Goal: Use online tool/utility: Utilize a website feature to perform a specific function

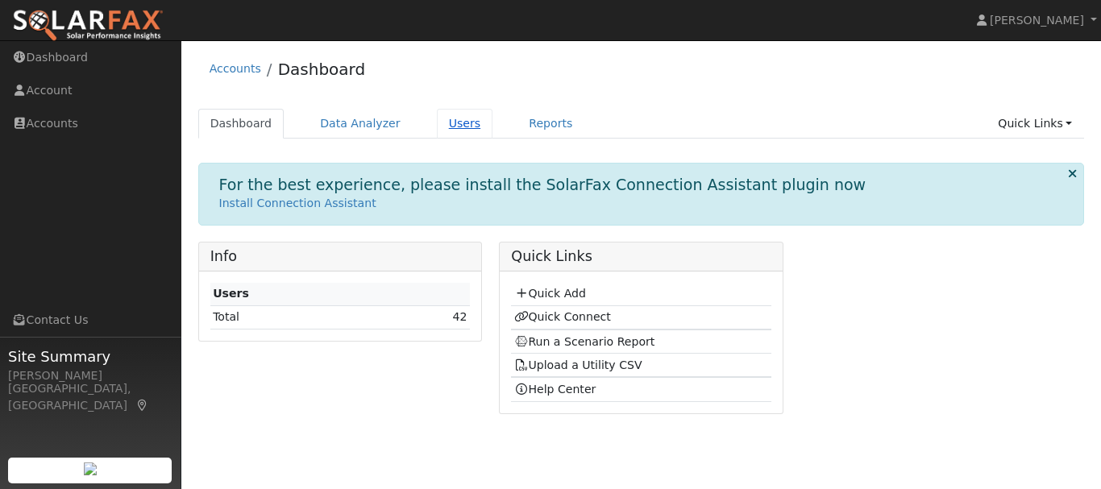
click at [438, 137] on link "Users" at bounding box center [465, 124] width 56 height 30
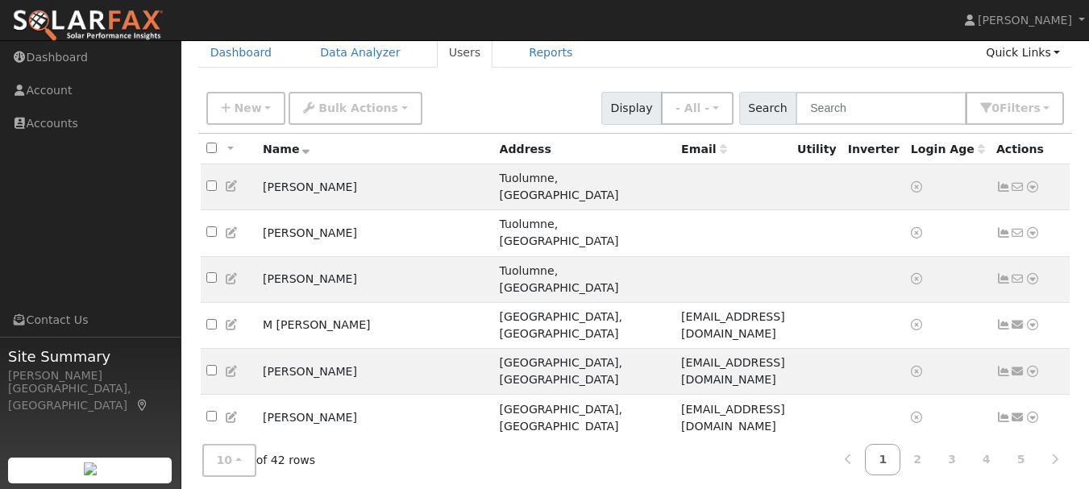
scroll to position [130, 0]
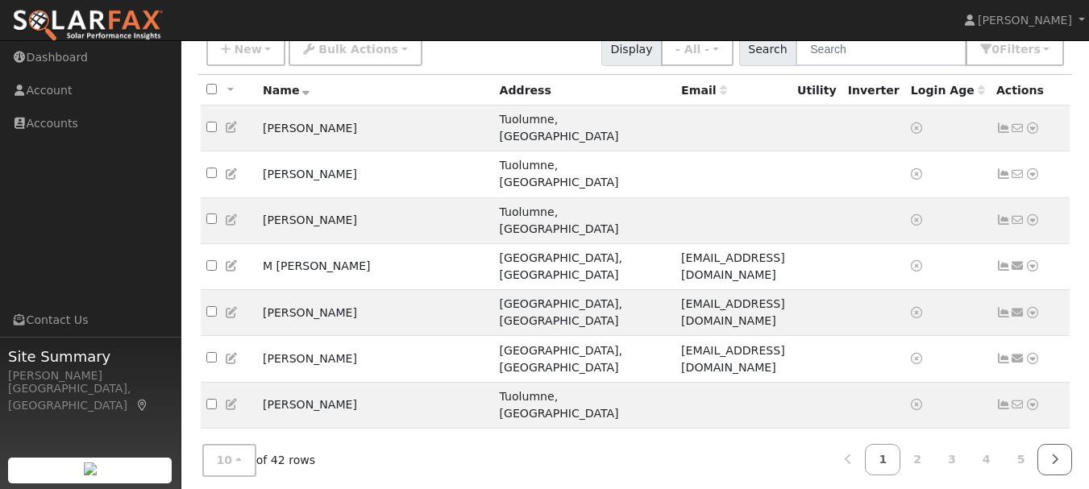
click at [1065, 457] on link at bounding box center [1054, 459] width 35 height 31
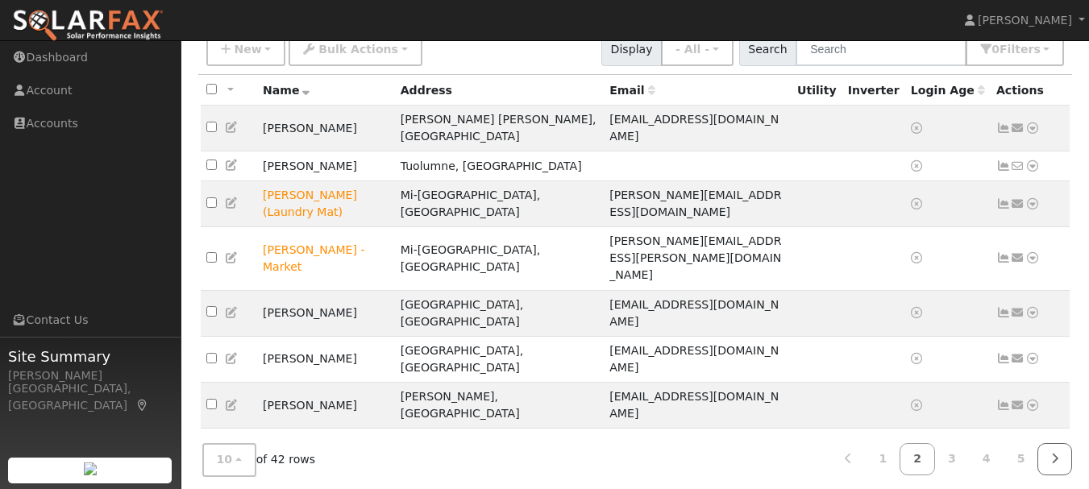
scroll to position [134, 0]
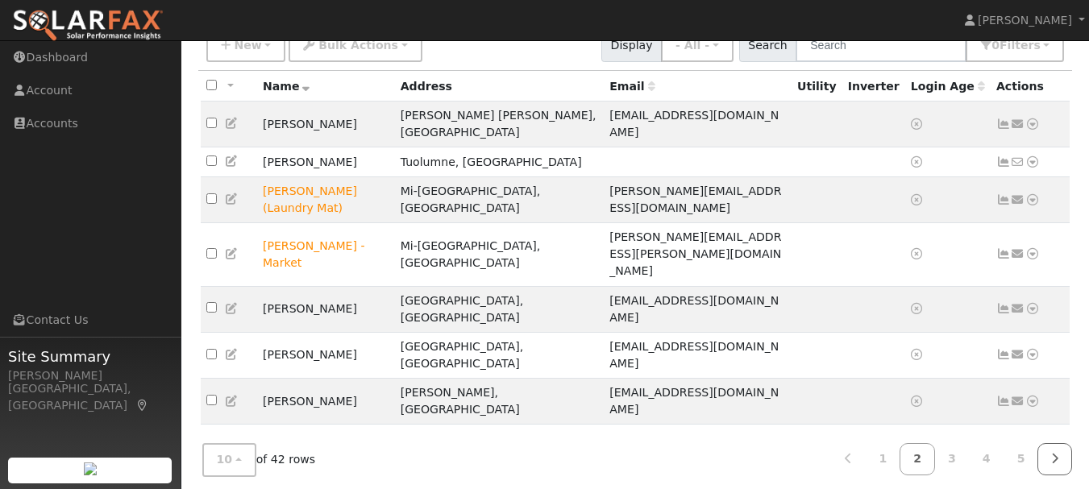
click at [1061, 446] on link at bounding box center [1054, 459] width 35 height 31
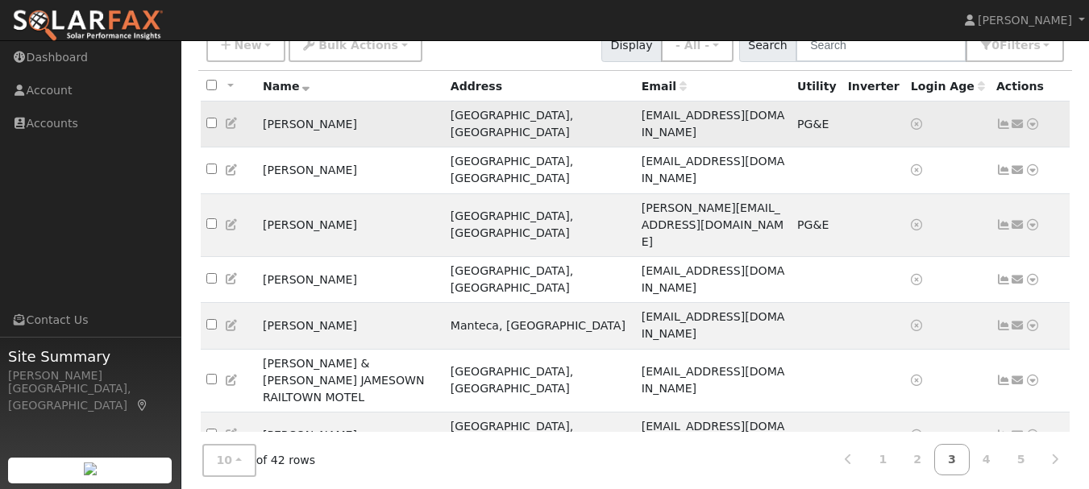
click at [1032, 122] on icon at bounding box center [1032, 123] width 15 height 11
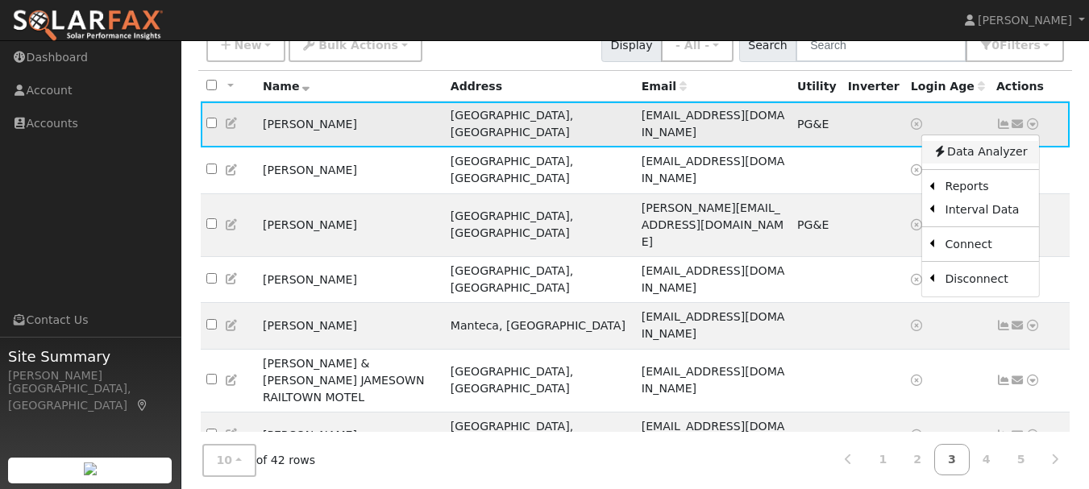
click at [1001, 145] on link "Data Analyzer" at bounding box center [979, 152] width 117 height 23
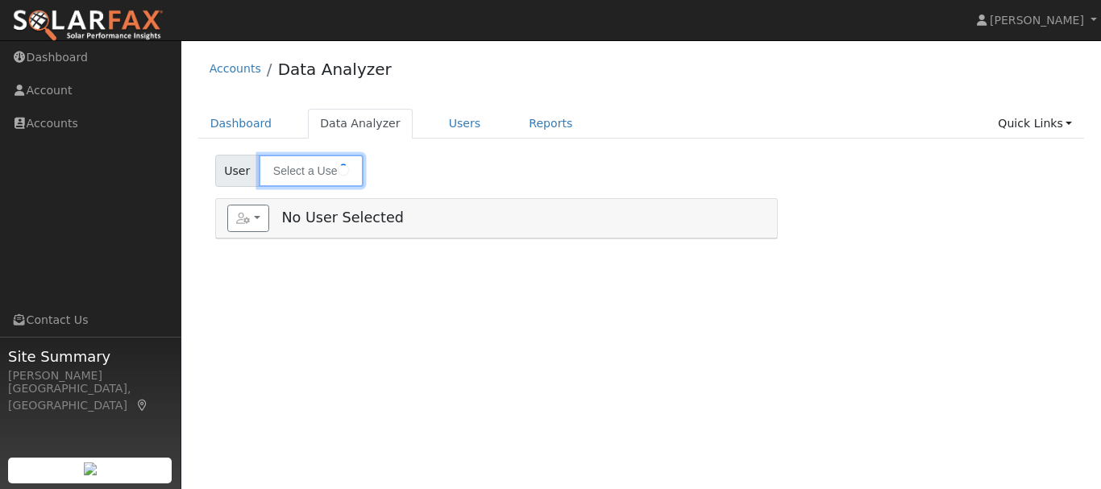
type input "Mike Lewis"
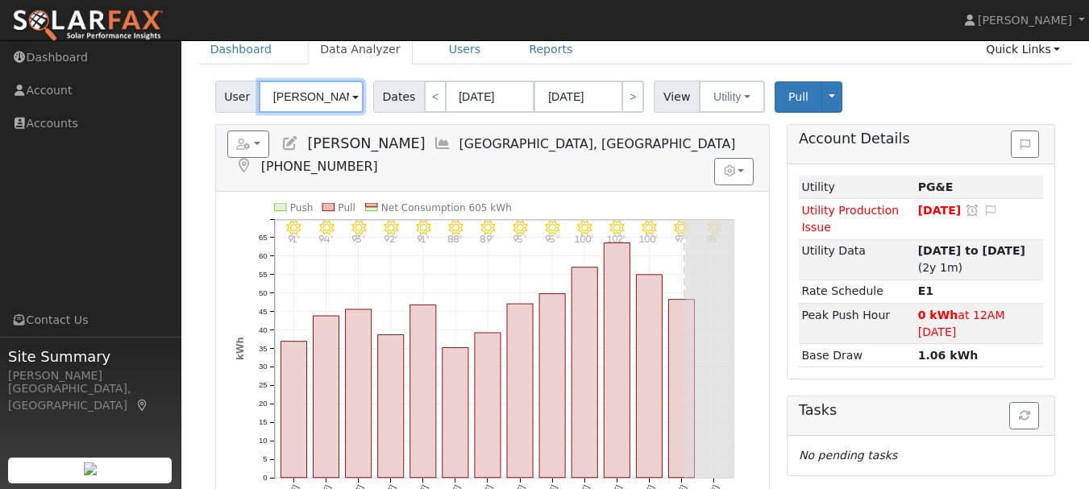
scroll to position [38, 0]
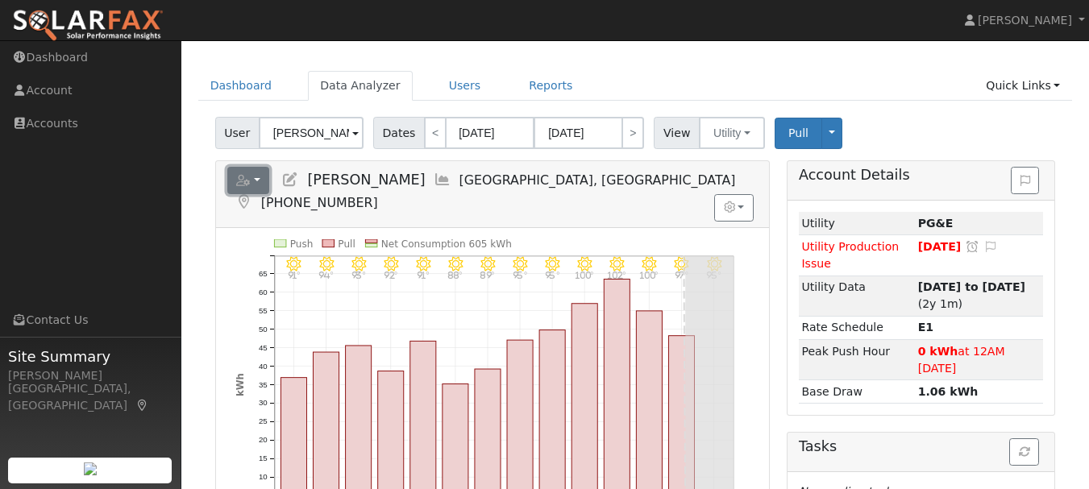
click at [261, 184] on button "button" at bounding box center [248, 180] width 43 height 27
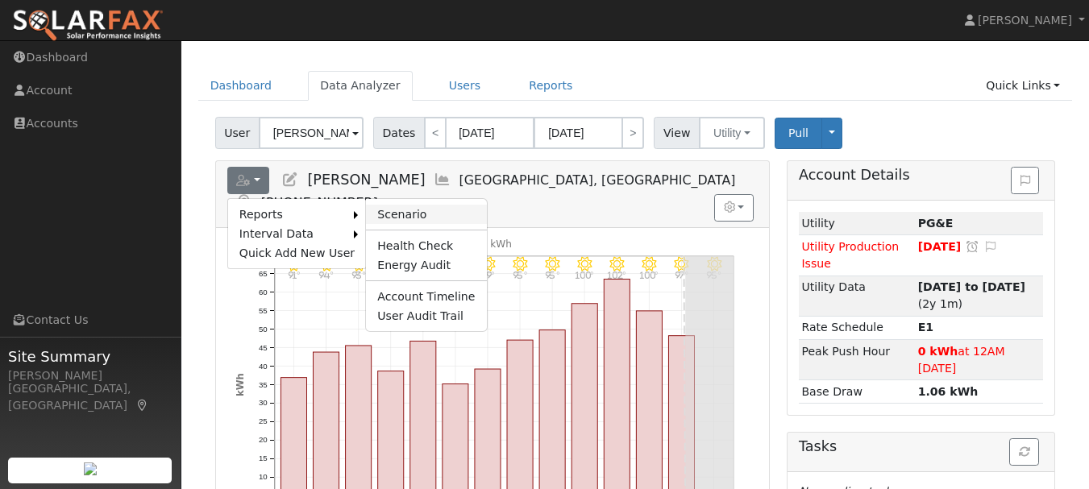
click at [392, 213] on link "Scenario" at bounding box center [426, 214] width 120 height 19
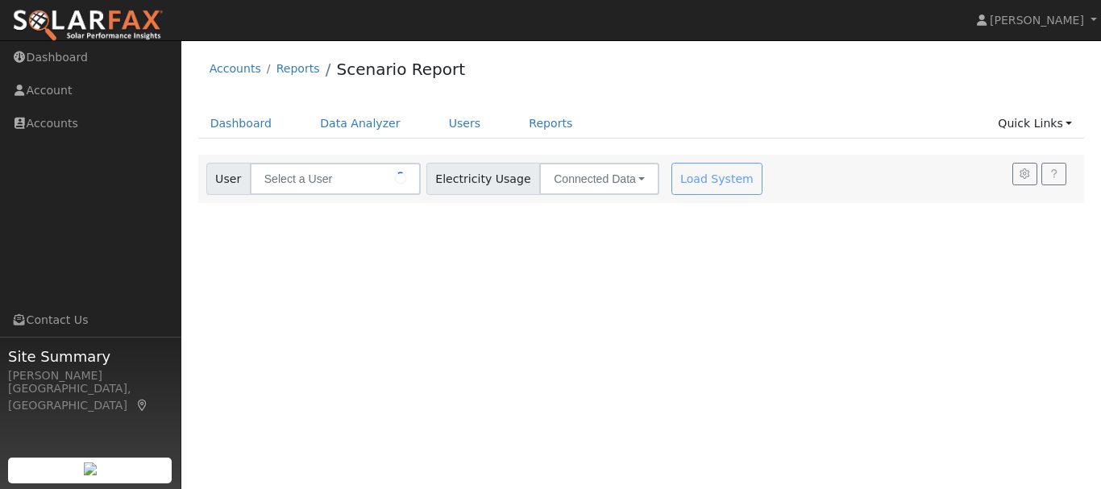
type input "[PERSON_NAME]"
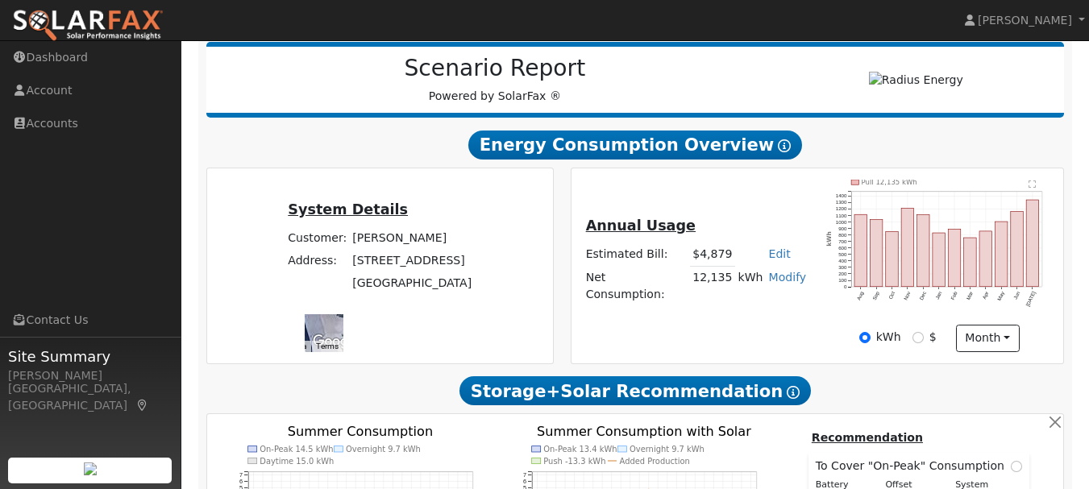
scroll to position [205, 0]
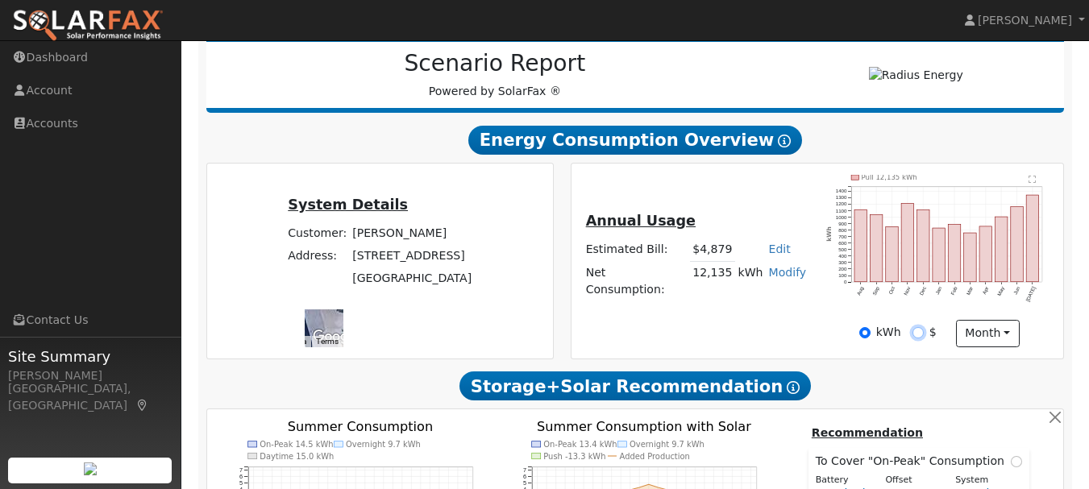
click at [919, 338] on input "$" at bounding box center [917, 332] width 11 height 11
radio input "true"
radio input "false"
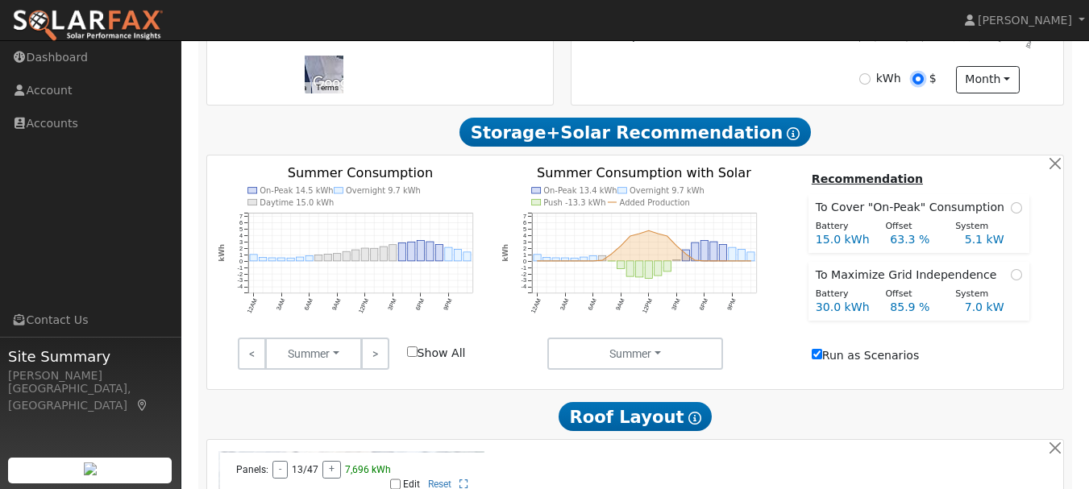
scroll to position [462, 0]
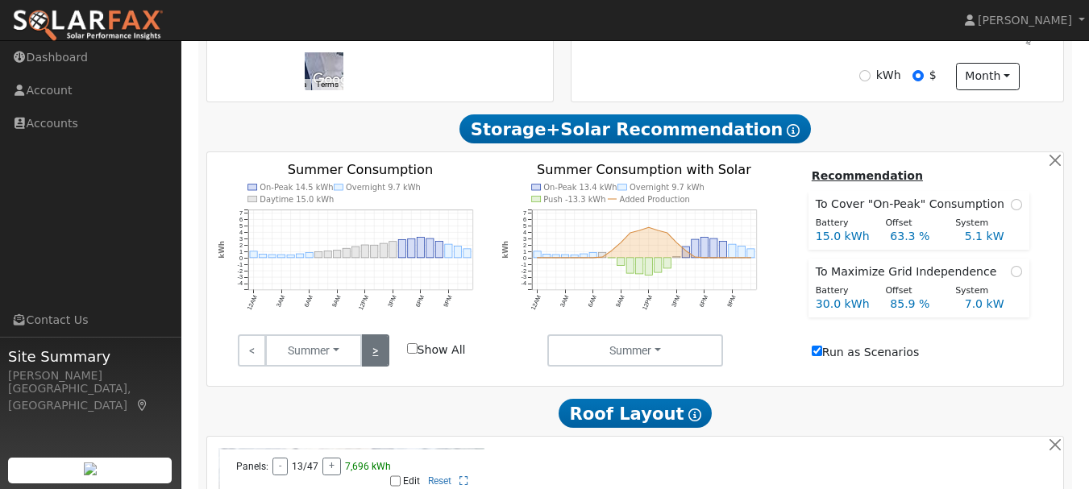
click at [380, 361] on link ">" at bounding box center [375, 350] width 28 height 32
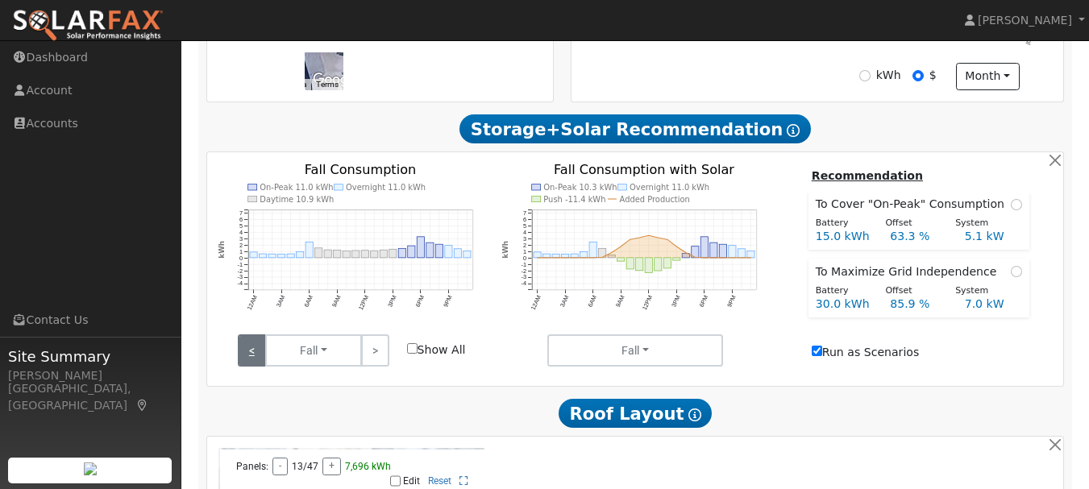
click at [251, 356] on link "<" at bounding box center [252, 350] width 28 height 32
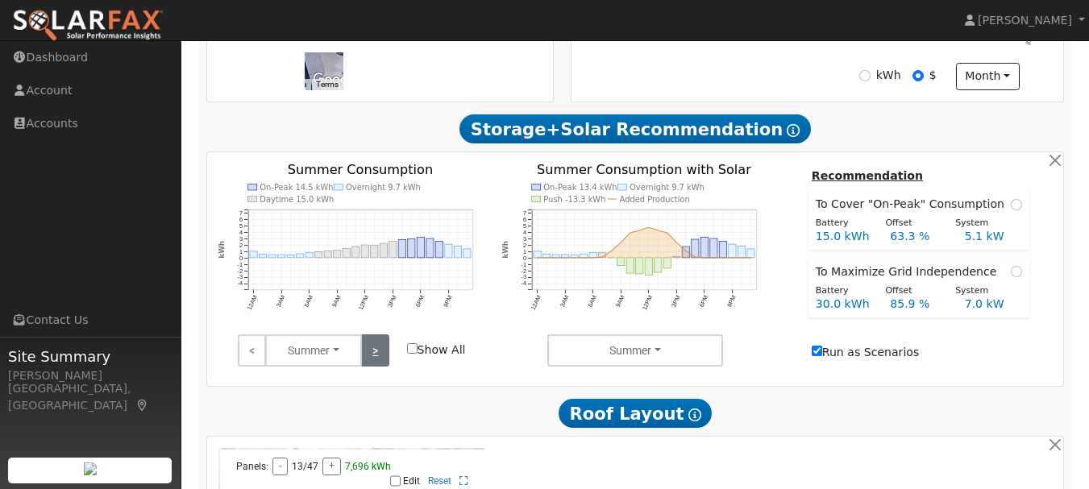
click at [375, 356] on link ">" at bounding box center [375, 350] width 28 height 32
click at [372, 367] on link ">" at bounding box center [375, 350] width 28 height 32
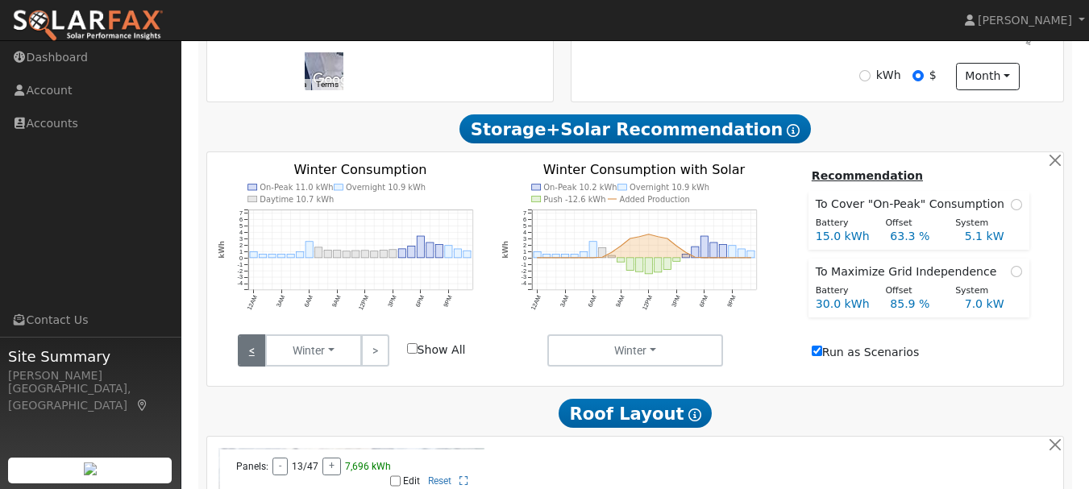
click at [255, 361] on link "<" at bounding box center [252, 350] width 28 height 32
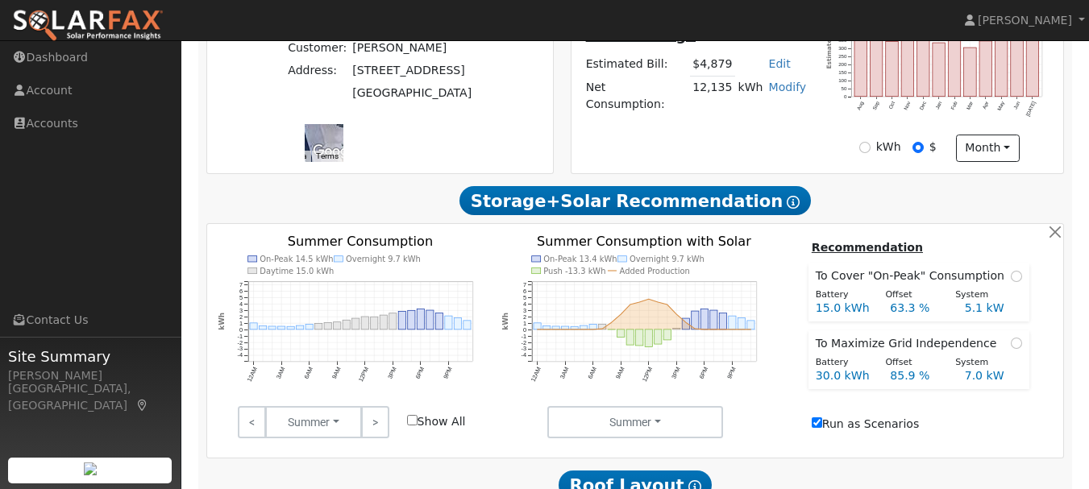
scroll to position [399, 0]
